Goal: Task Accomplishment & Management: Use online tool/utility

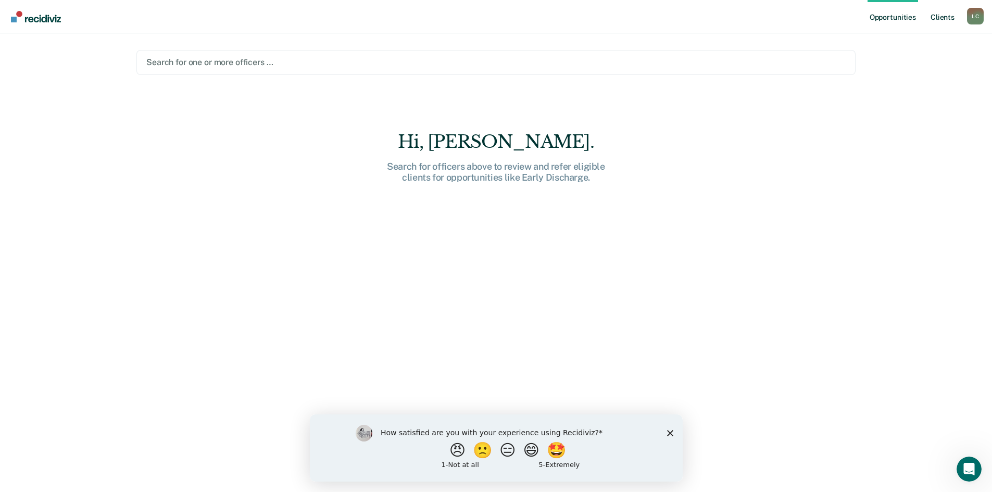
click at [933, 17] on link "Client s" at bounding box center [942, 16] width 28 height 33
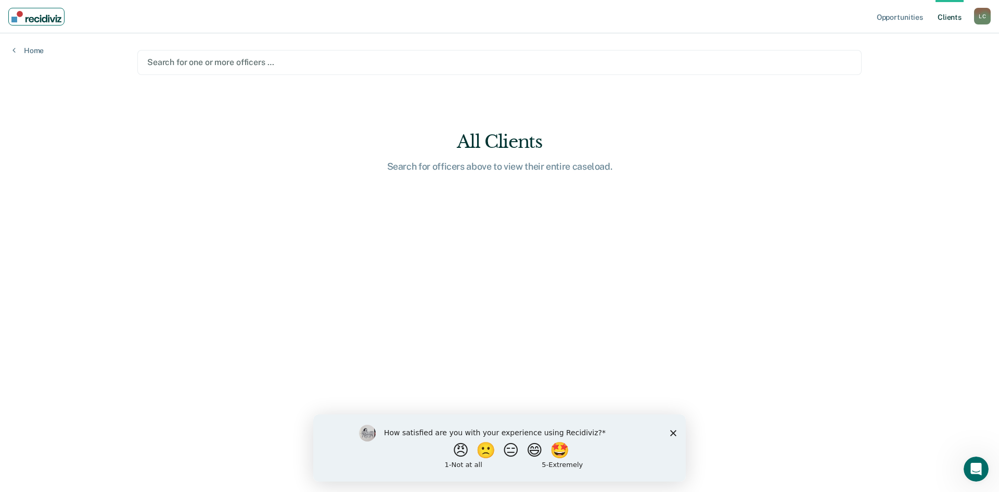
click at [22, 19] on img "Main navigation" at bounding box center [36, 16] width 50 height 11
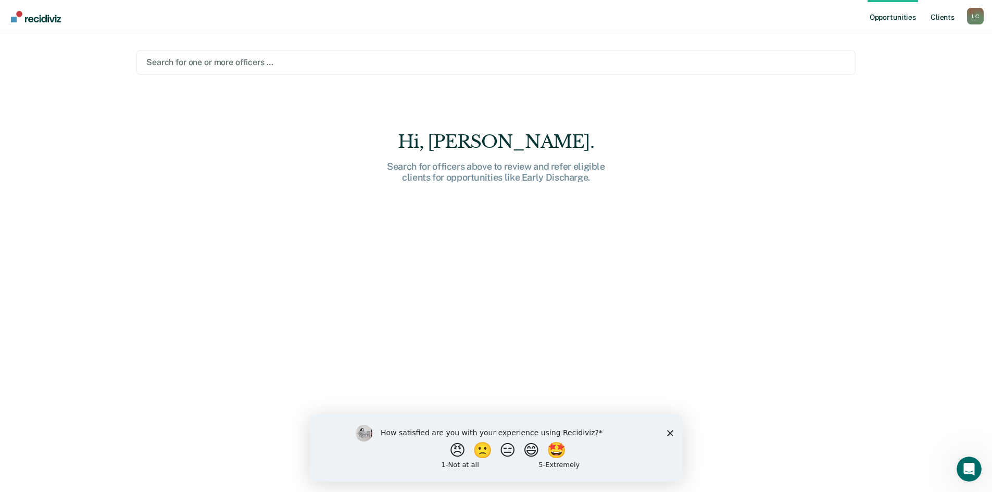
click at [937, 17] on link "Client s" at bounding box center [942, 16] width 28 height 33
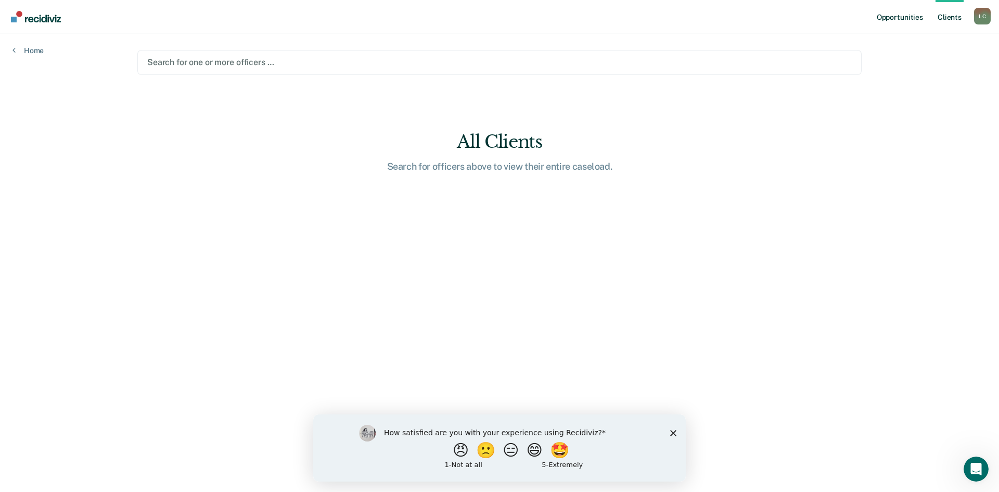
click at [911, 17] on link "Opportunities" at bounding box center [900, 16] width 50 height 33
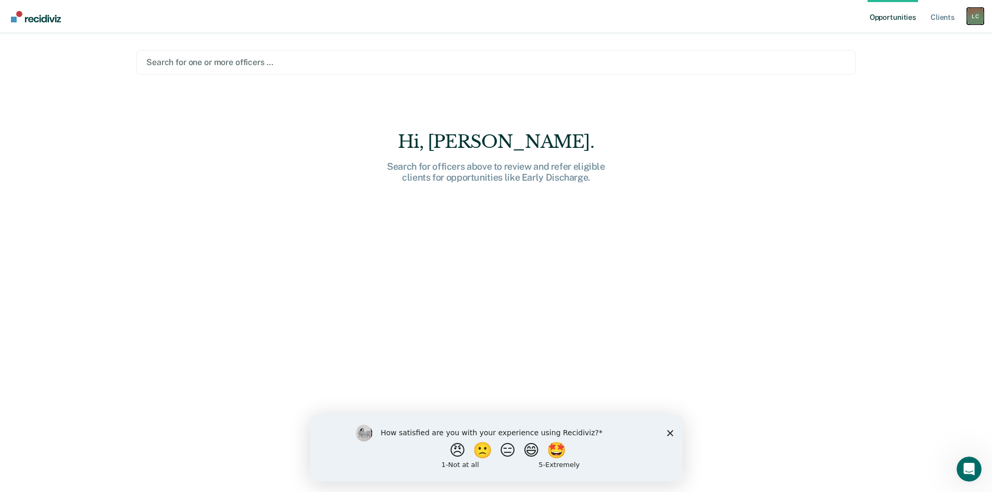
click at [972, 23] on div "L C" at bounding box center [975, 16] width 17 height 17
click at [769, 216] on div "Hi, Lisa. Search for officers above to review and refer eligible clients for op…" at bounding box center [495, 318] width 719 height 375
click at [669, 431] on polygon "Close survey" at bounding box center [669, 432] width 6 height 6
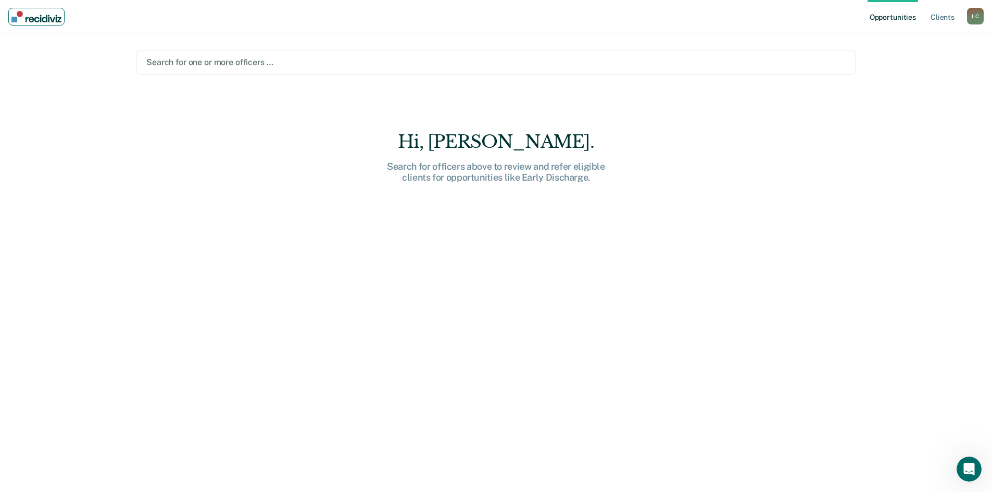
click at [35, 14] on img "Main navigation" at bounding box center [36, 16] width 50 height 11
click at [266, 62] on div at bounding box center [495, 62] width 699 height 12
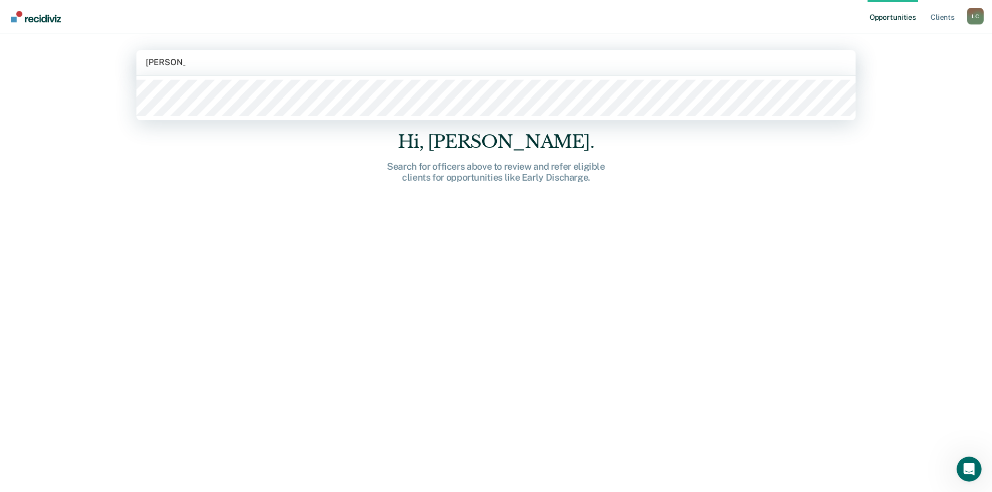
type input "amanda ne"
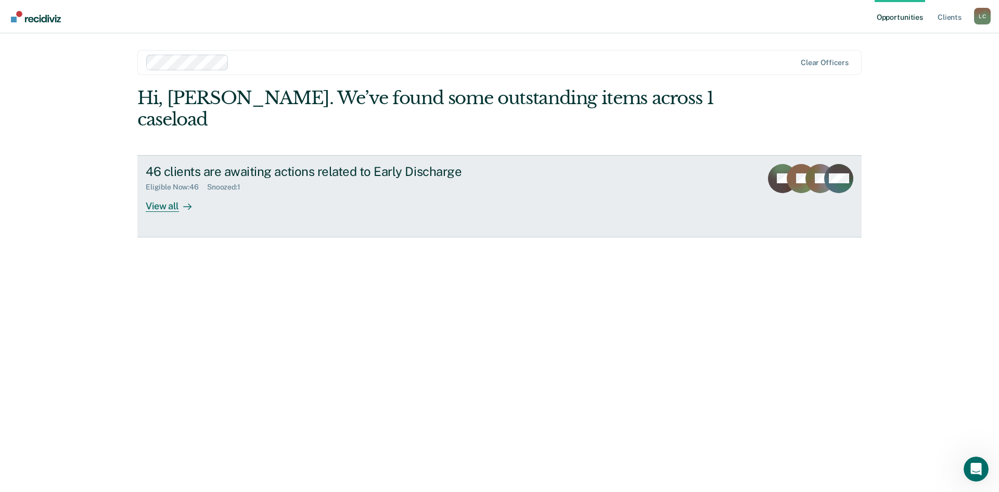
click at [171, 192] on div "View all" at bounding box center [175, 202] width 58 height 20
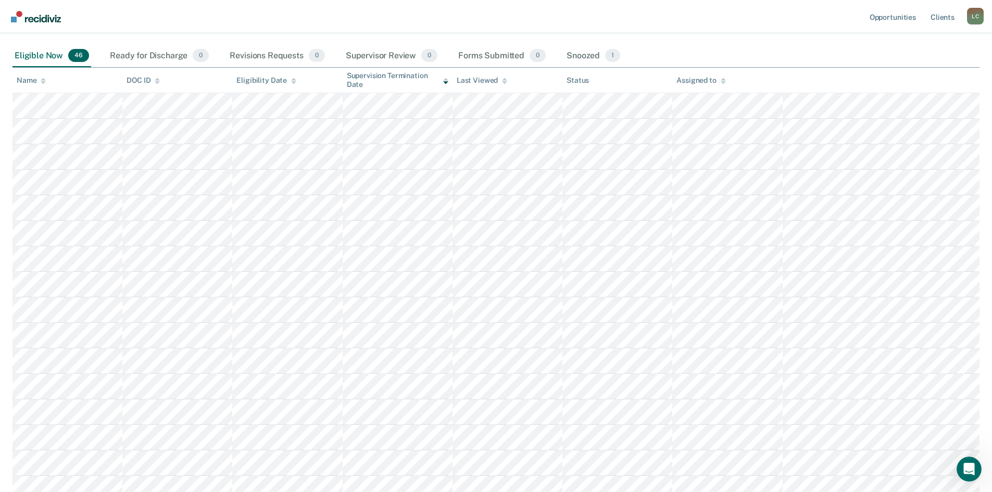
scroll to position [61, 0]
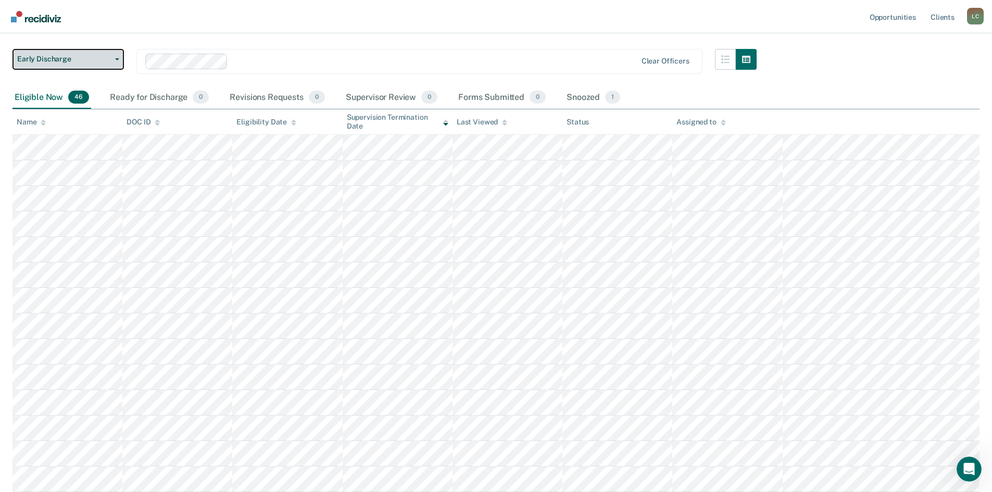
click at [116, 61] on button "Early Discharge" at bounding box center [67, 59] width 111 height 21
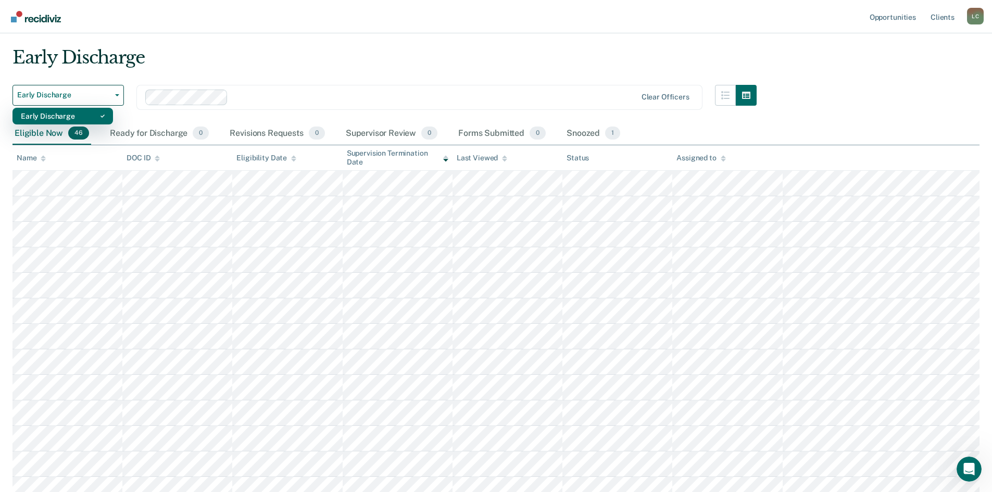
scroll to position [0, 0]
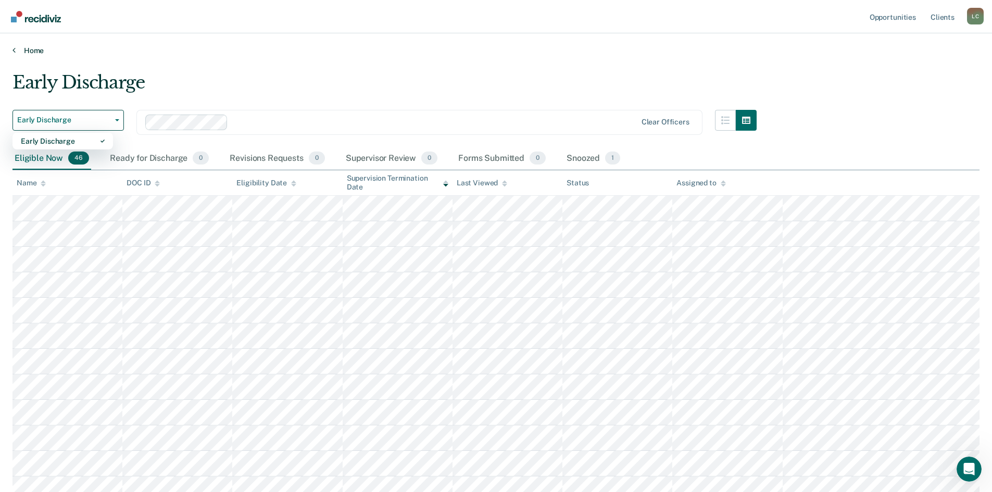
click at [38, 47] on link "Home" at bounding box center [495, 50] width 967 height 9
